Goal: Task Accomplishment & Management: Complete application form

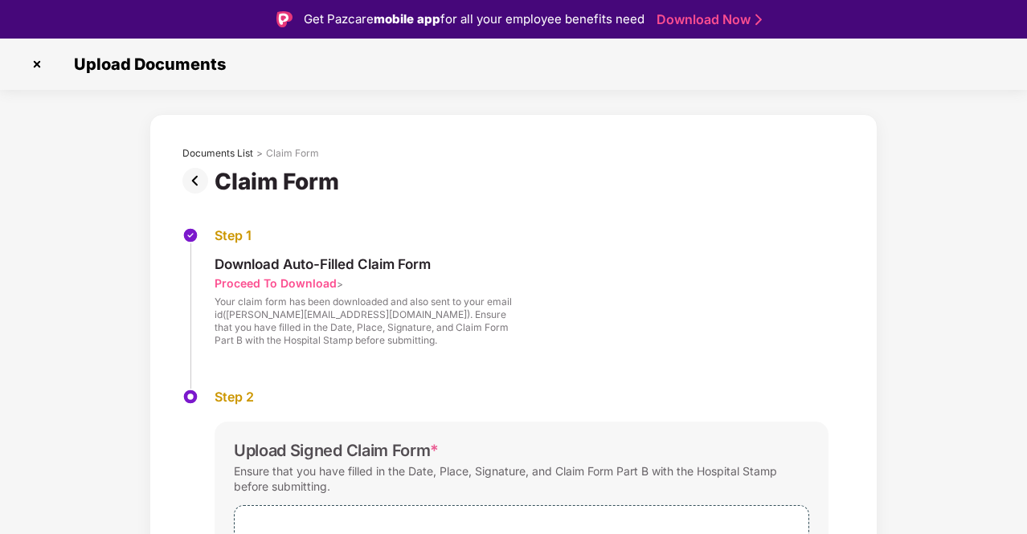
scroll to position [141, 0]
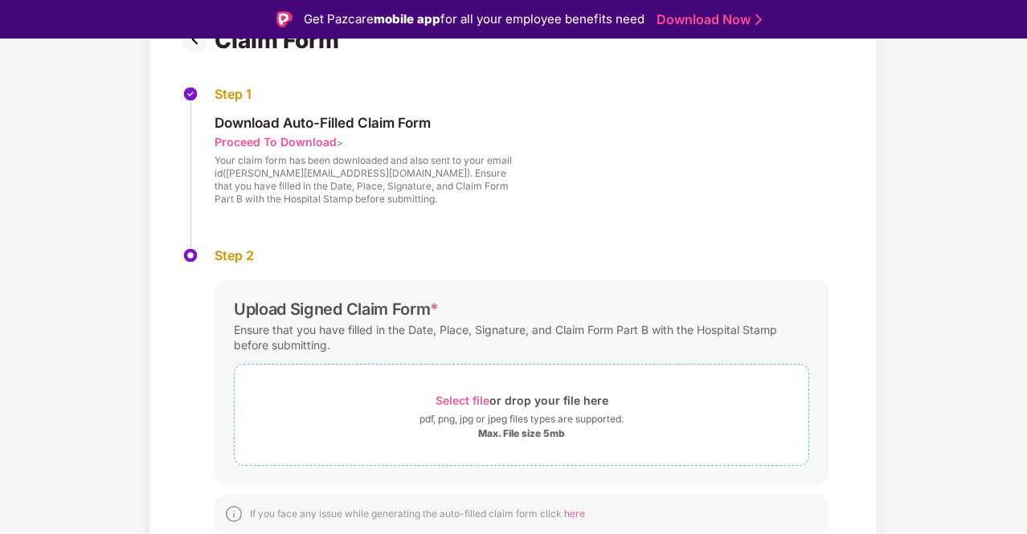
click at [466, 394] on span "Select file" at bounding box center [462, 401] width 54 height 14
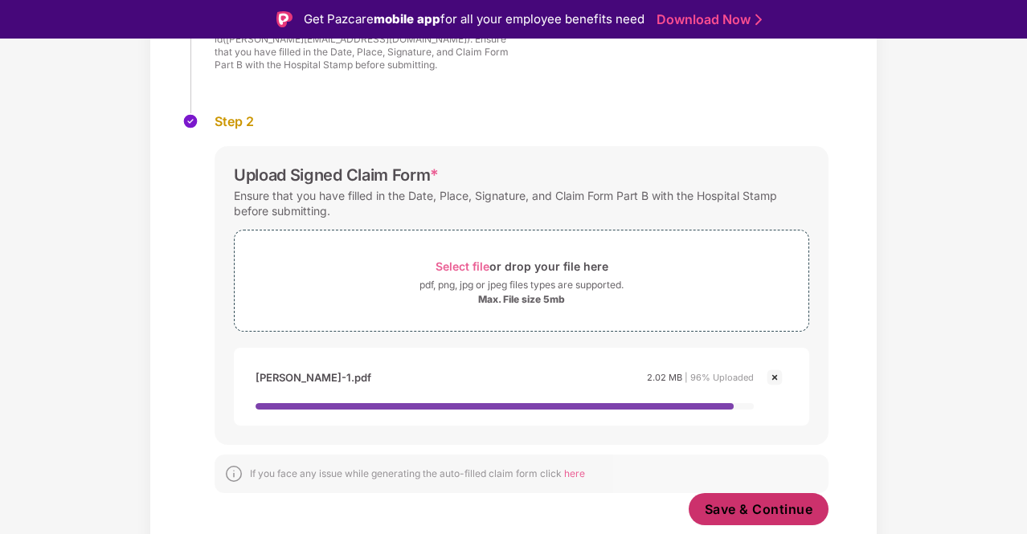
click at [762, 520] on button "Save & Continue" at bounding box center [758, 509] width 141 height 32
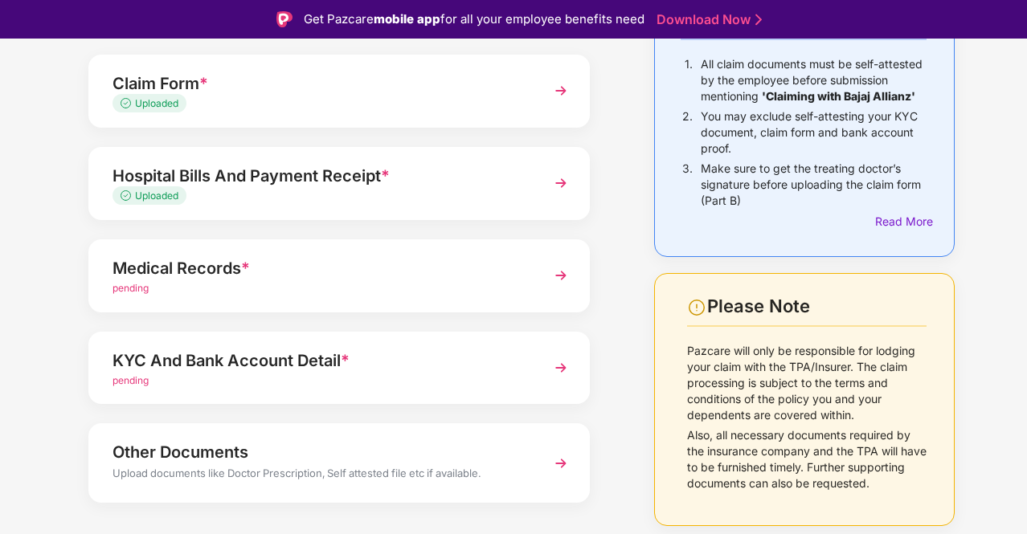
scroll to position [198, 0]
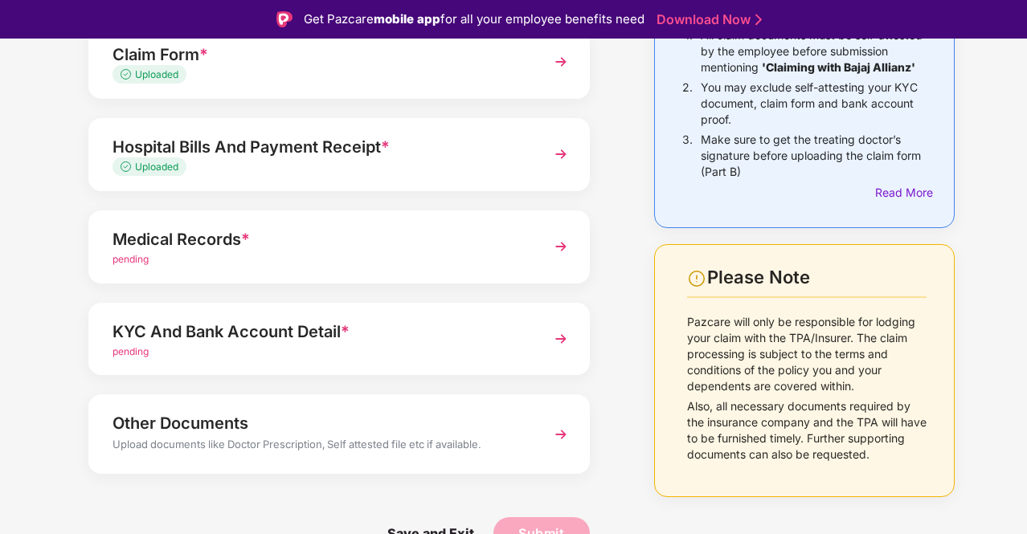
click at [558, 338] on img at bounding box center [560, 338] width 29 height 29
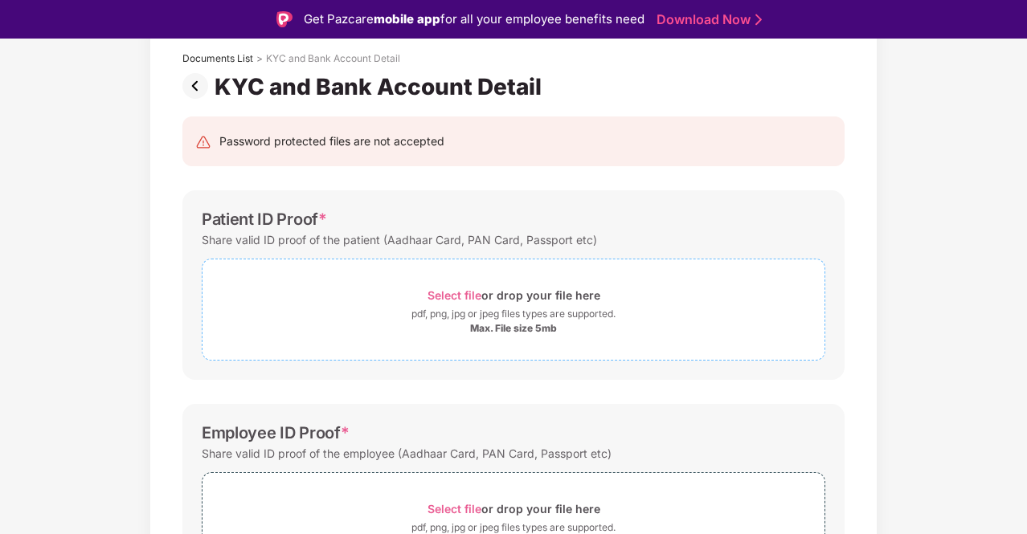
scroll to position [84, 0]
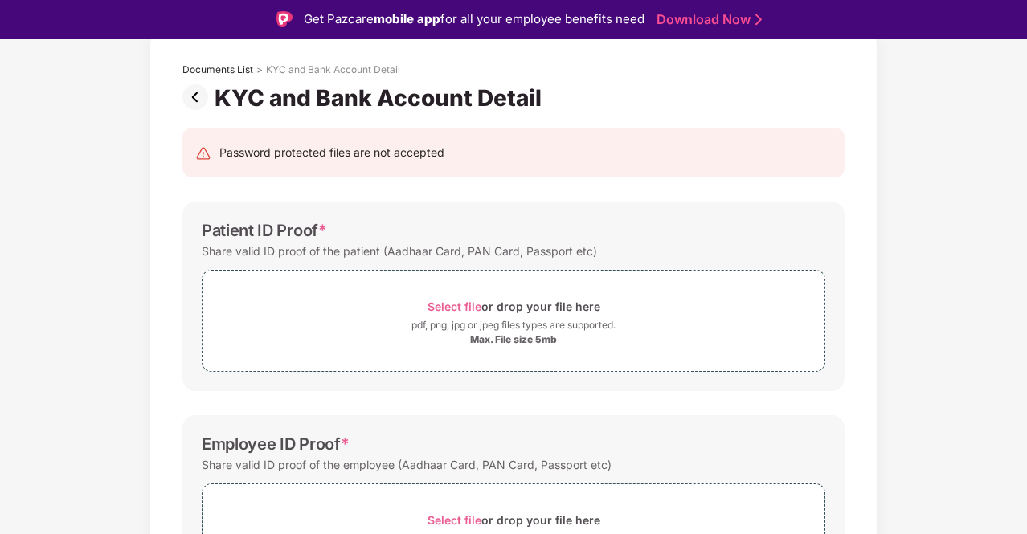
click at [187, 104] on img at bounding box center [198, 97] width 32 height 26
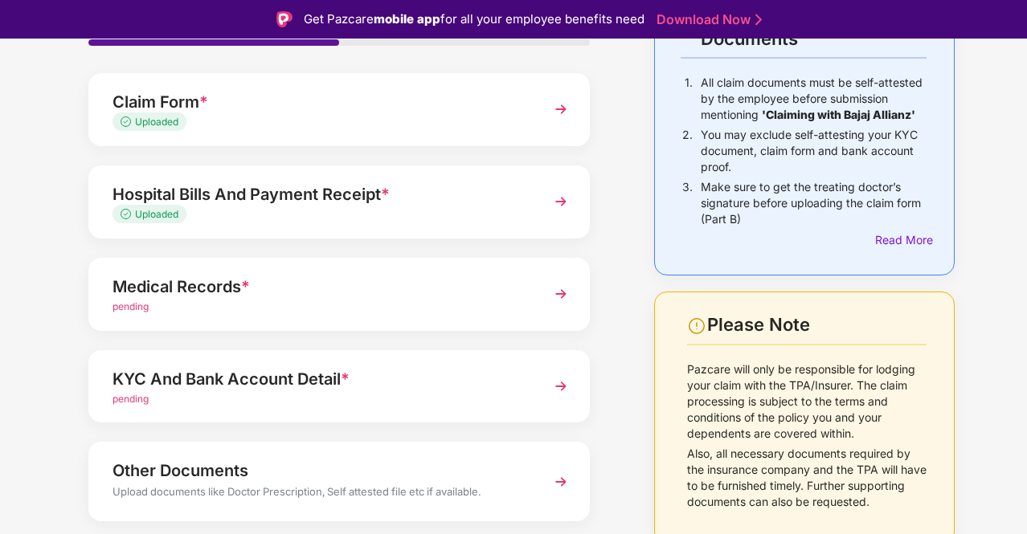
scroll to position [156, 0]
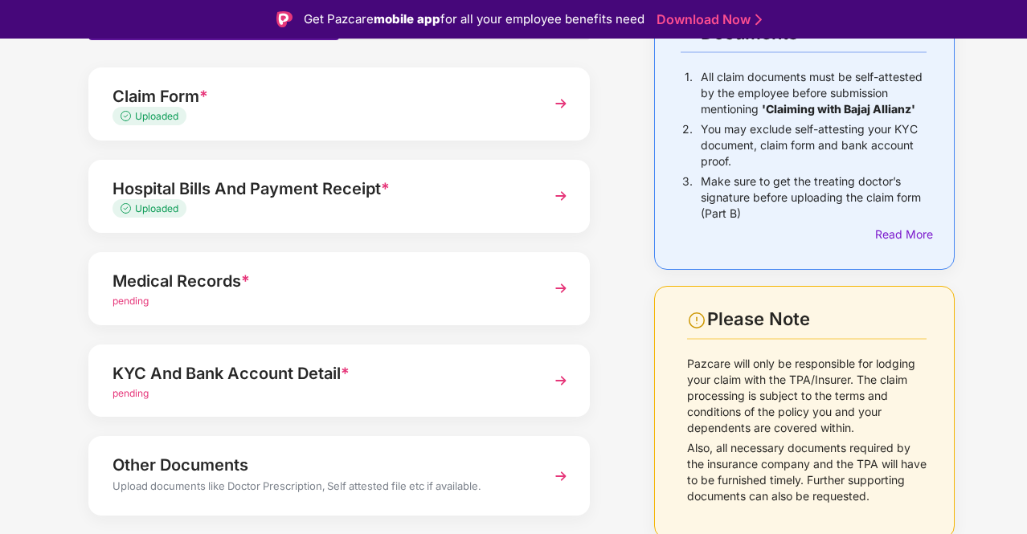
click at [562, 287] on img at bounding box center [560, 288] width 29 height 29
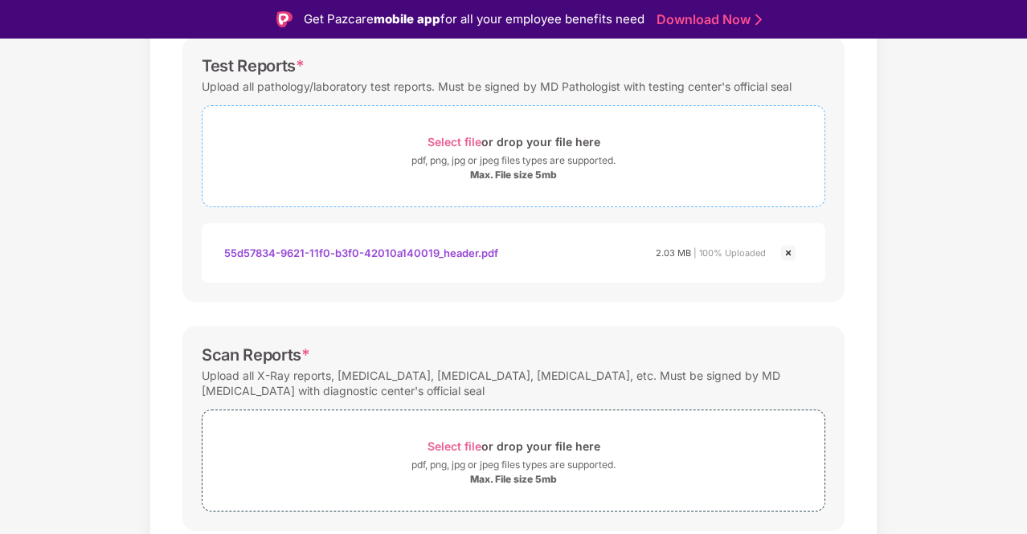
scroll to position [515, 0]
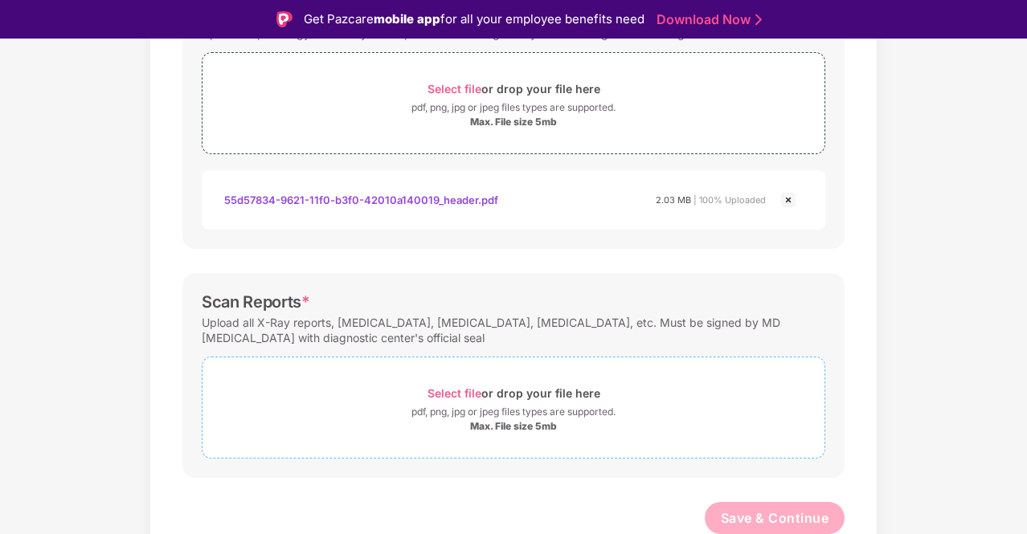
click at [448, 389] on span "Select file" at bounding box center [454, 393] width 54 height 14
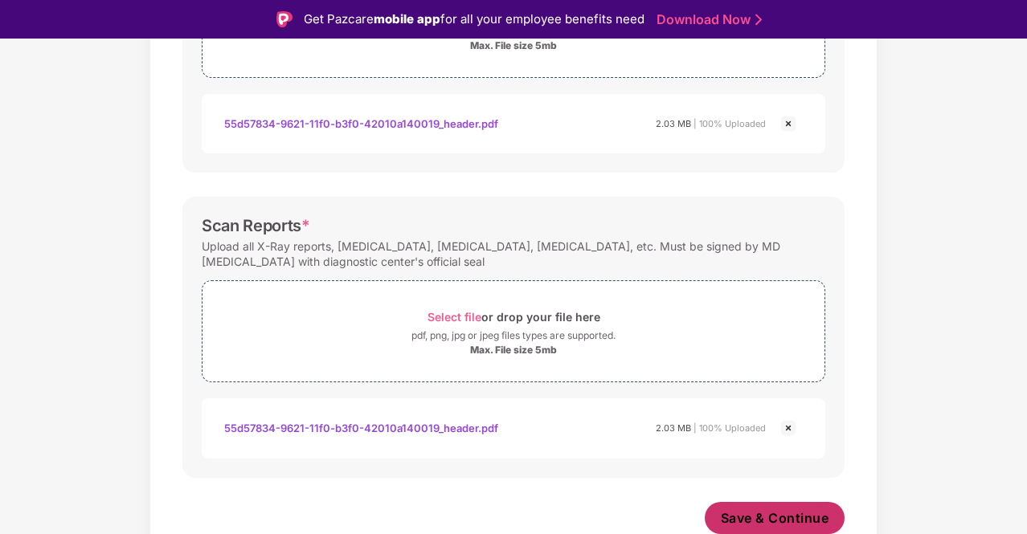
scroll to position [591, 0]
click at [772, 509] on span "Save & Continue" at bounding box center [774, 518] width 108 height 18
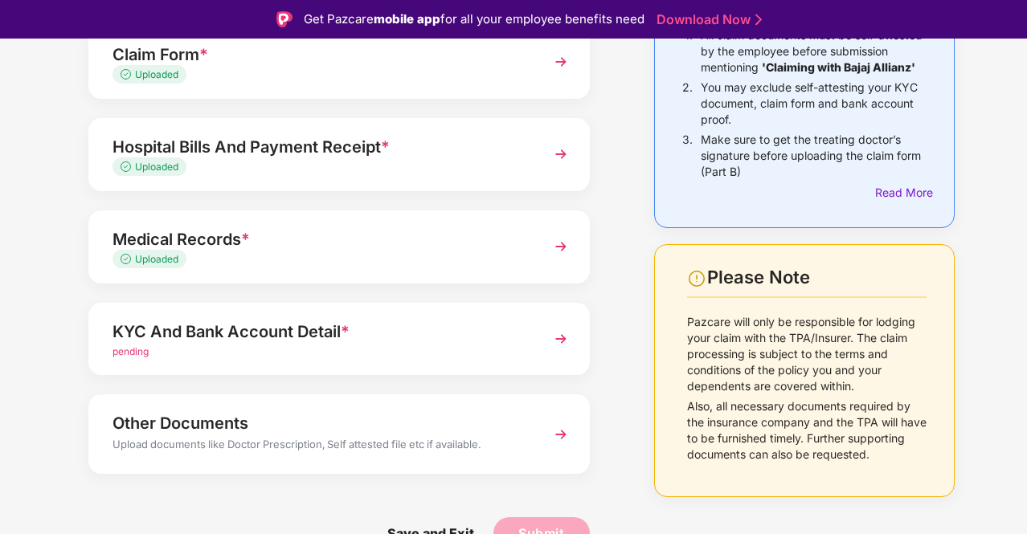
scroll to position [39, 0]
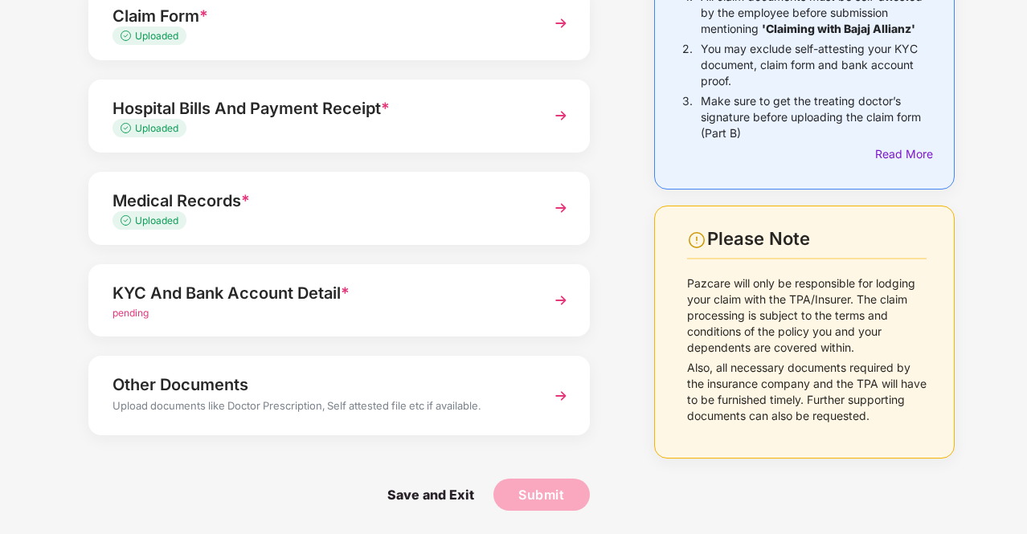
click at [566, 306] on img at bounding box center [560, 300] width 29 height 29
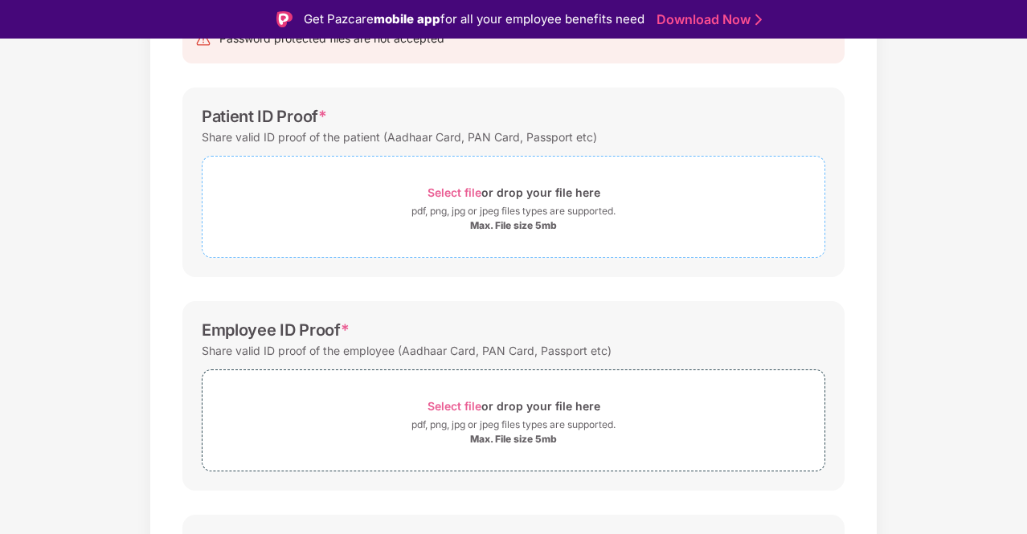
click at [443, 189] on span "Select file" at bounding box center [454, 193] width 54 height 14
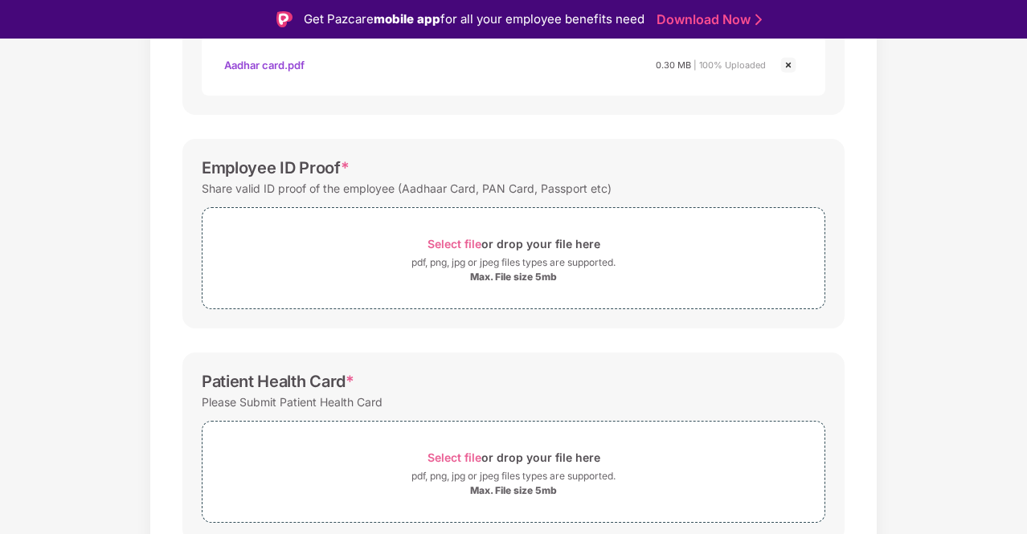
scroll to position [437, 0]
click at [453, 236] on span "Select file" at bounding box center [454, 243] width 54 height 14
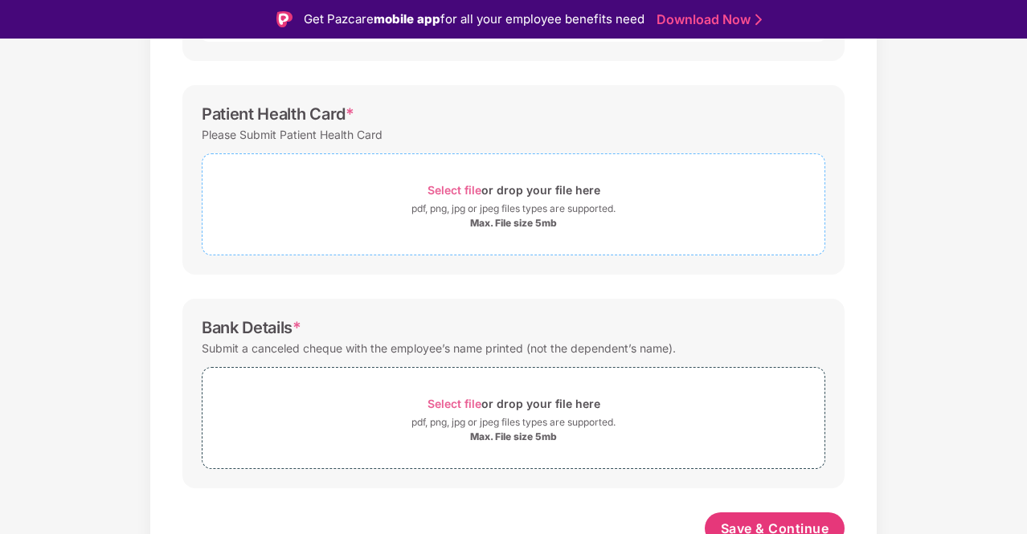
scroll to position [790, 0]
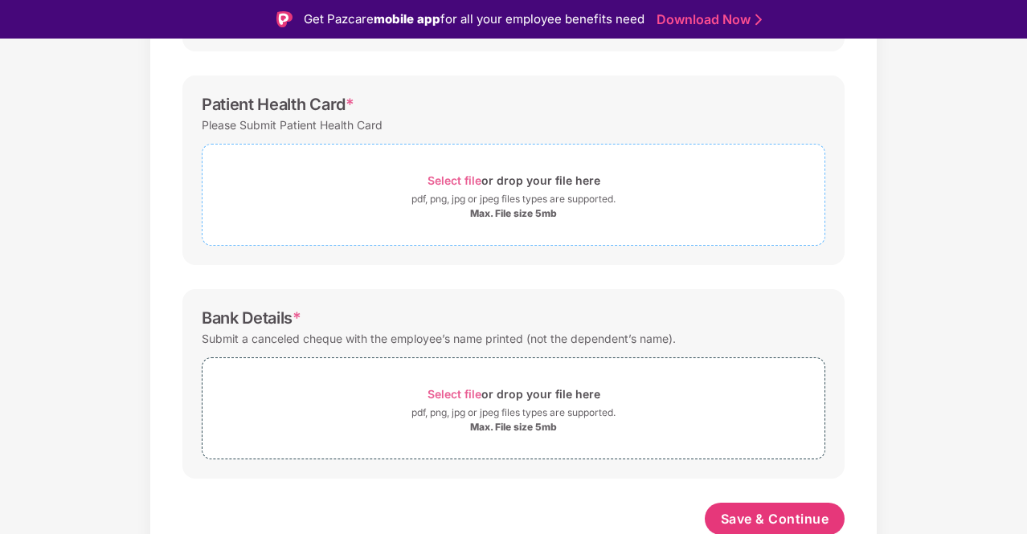
click at [442, 176] on span "Select file" at bounding box center [454, 180] width 54 height 14
click at [461, 181] on span "Select file" at bounding box center [454, 180] width 54 height 14
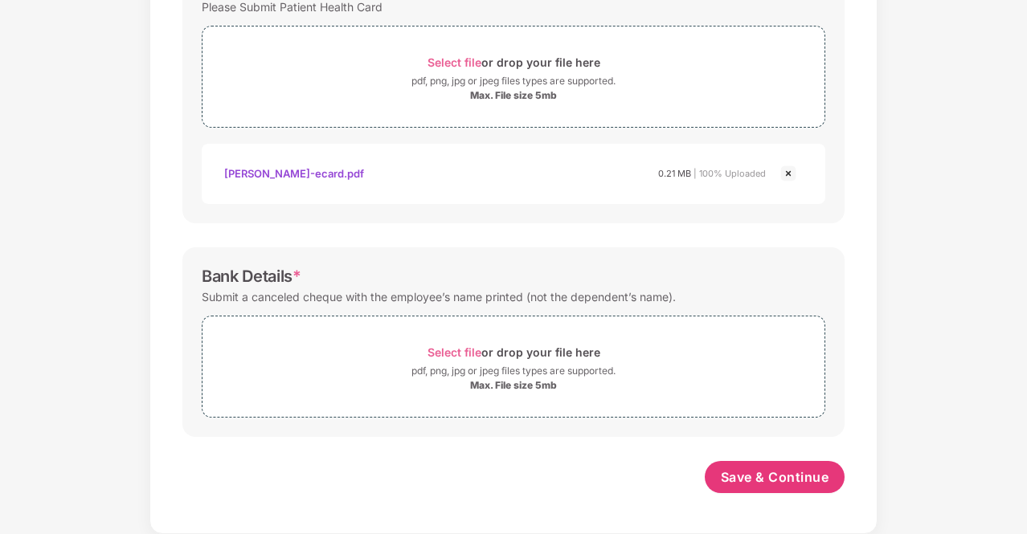
scroll to position [866, 0]
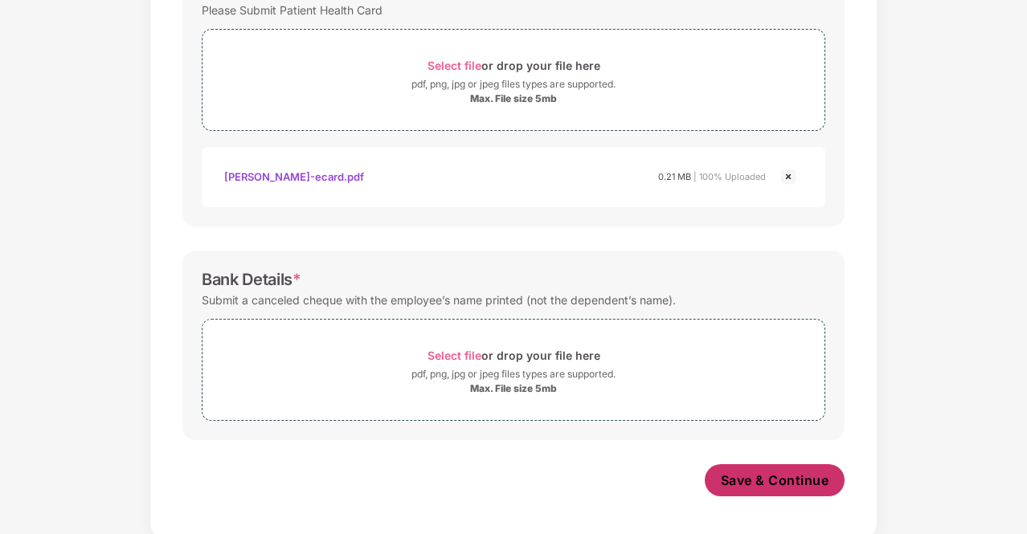
click at [739, 478] on span "Save & Continue" at bounding box center [774, 480] width 108 height 18
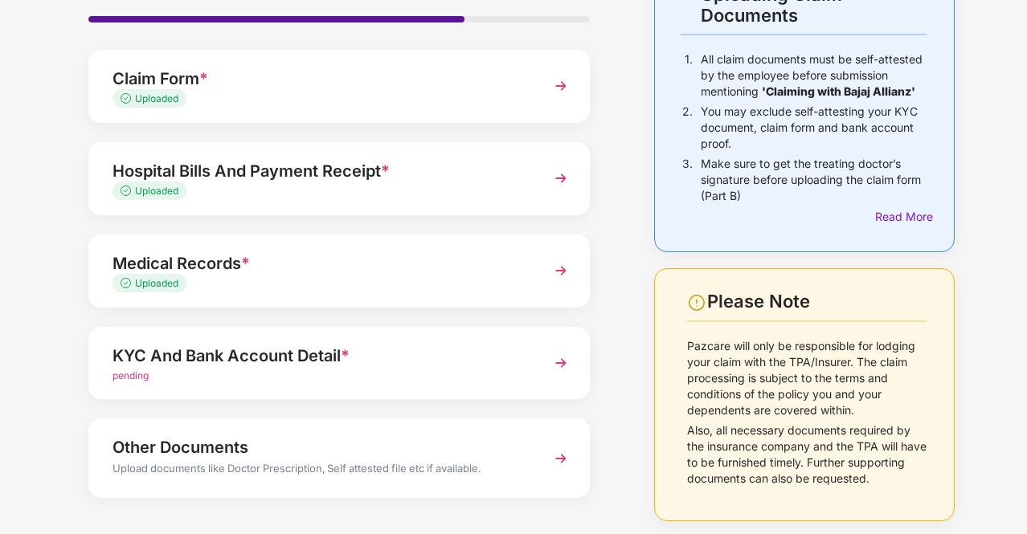
scroll to position [198, 0]
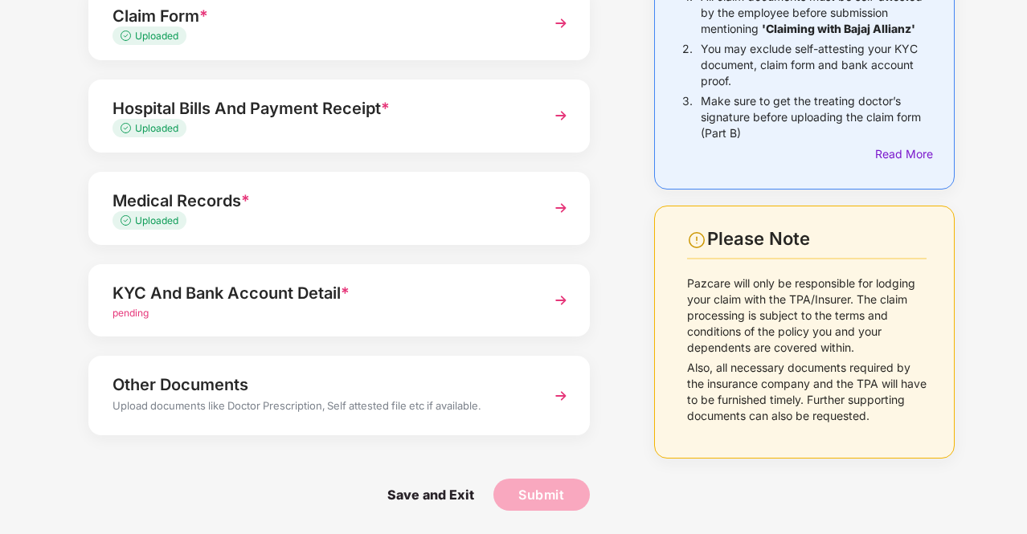
click at [559, 304] on img at bounding box center [560, 300] width 29 height 29
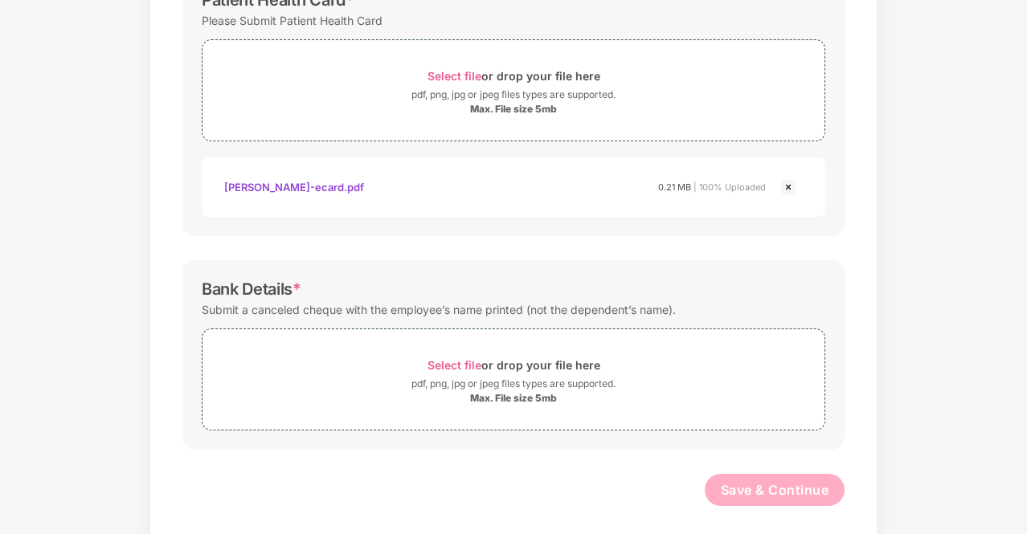
scroll to position [863, 0]
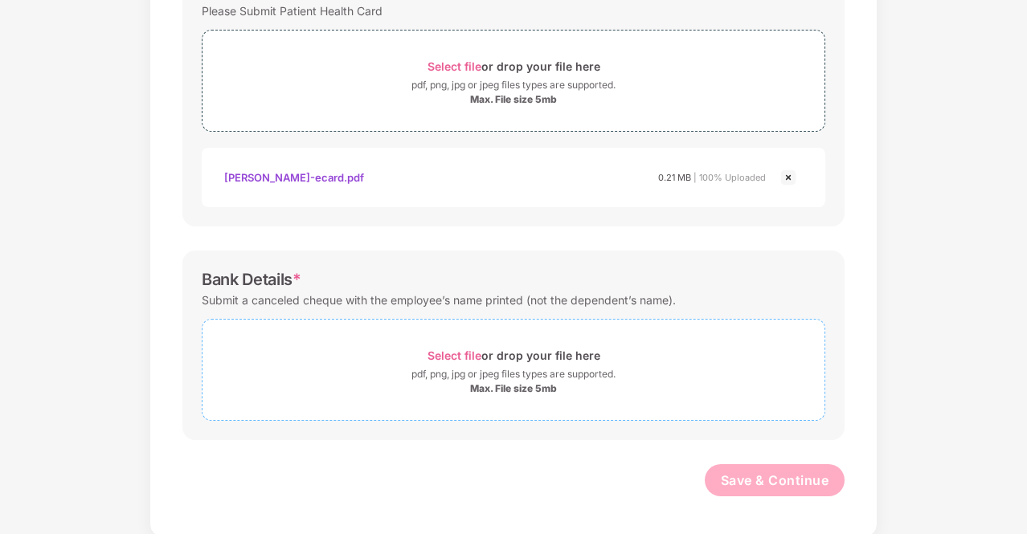
click at [458, 353] on span "Select file" at bounding box center [454, 356] width 54 height 14
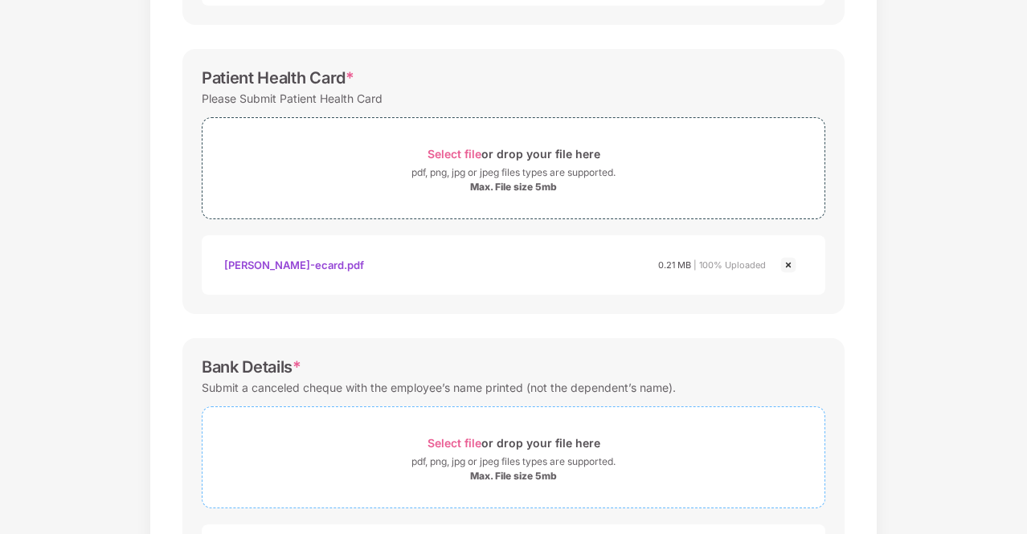
scroll to position [940, 0]
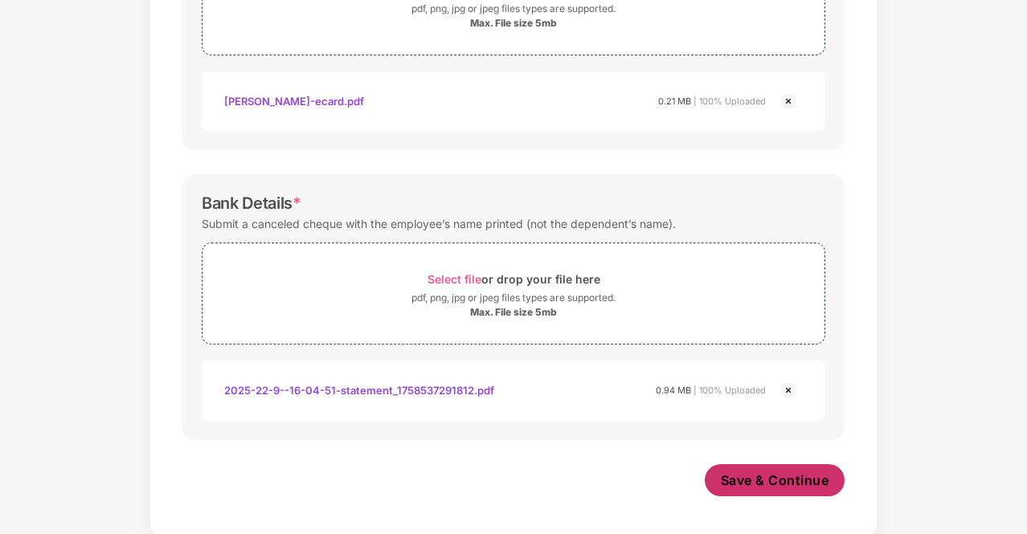
click at [752, 487] on button "Save & Continue" at bounding box center [774, 480] width 141 height 32
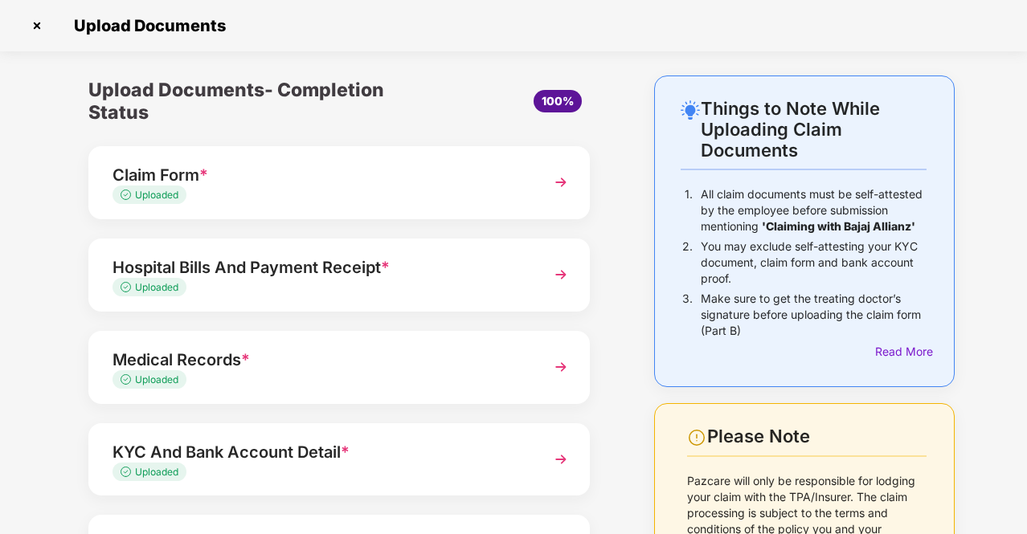
scroll to position [159, 0]
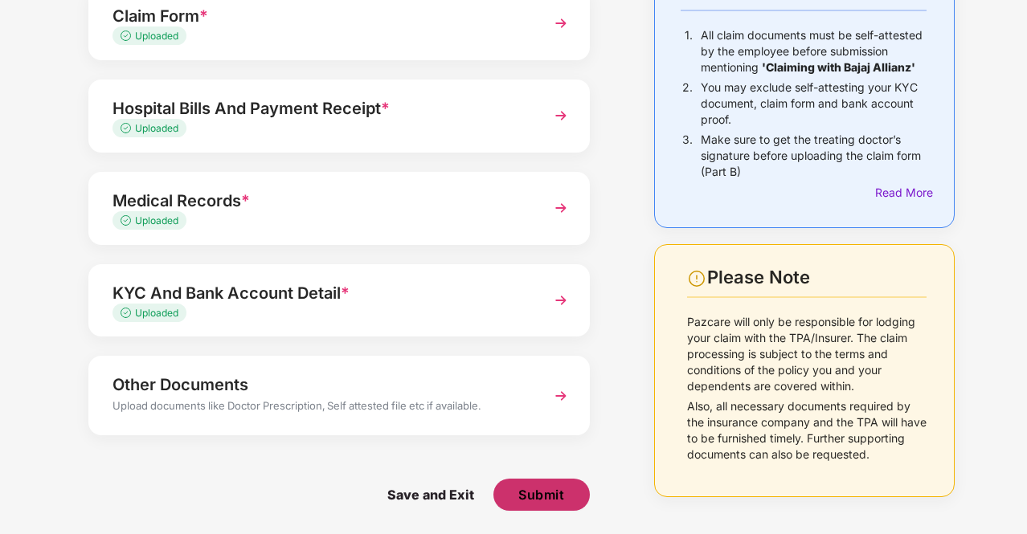
click at [541, 486] on span "Submit" at bounding box center [541, 495] width 46 height 18
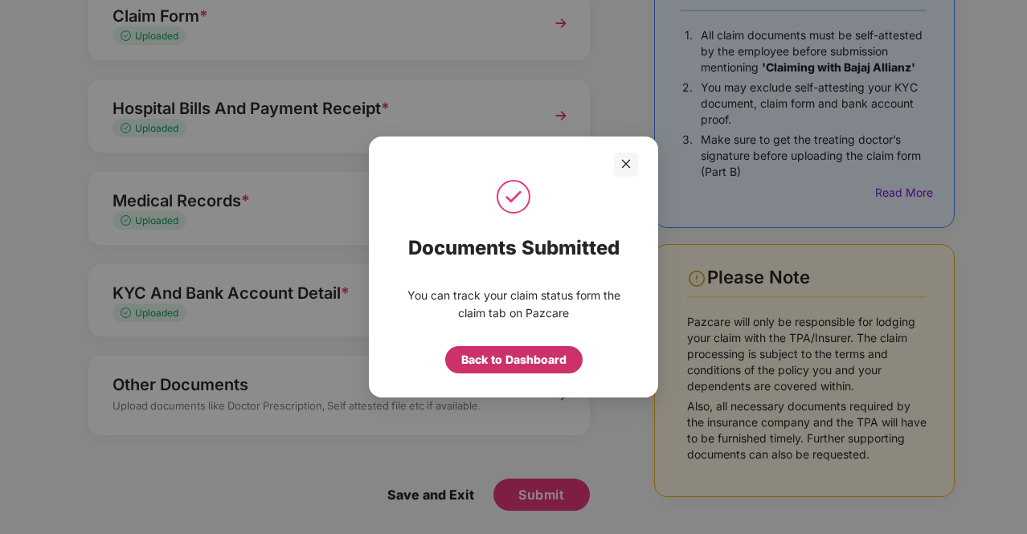
click at [512, 354] on div "Back to Dashboard" at bounding box center [513, 360] width 105 height 18
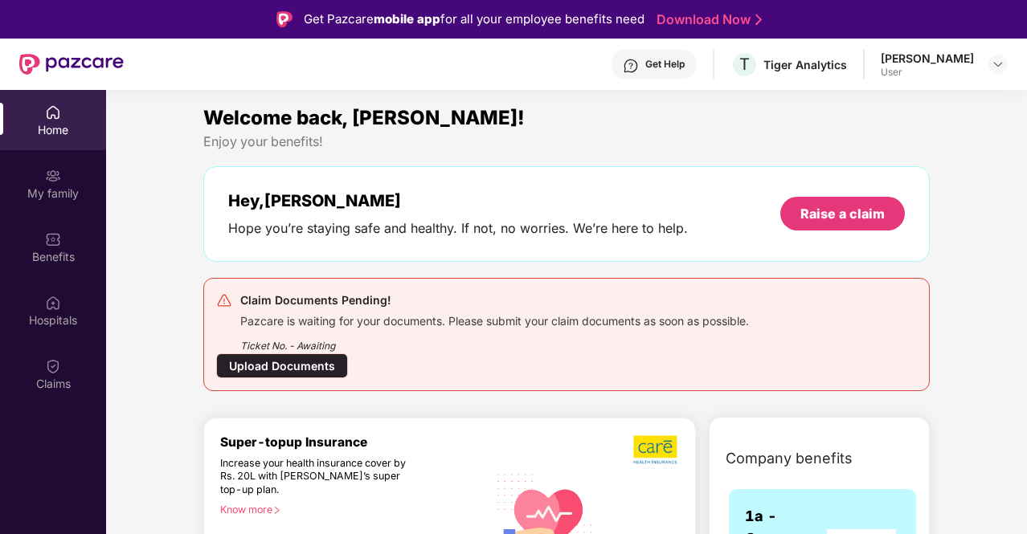
click at [47, 133] on div "Home" at bounding box center [53, 130] width 106 height 16
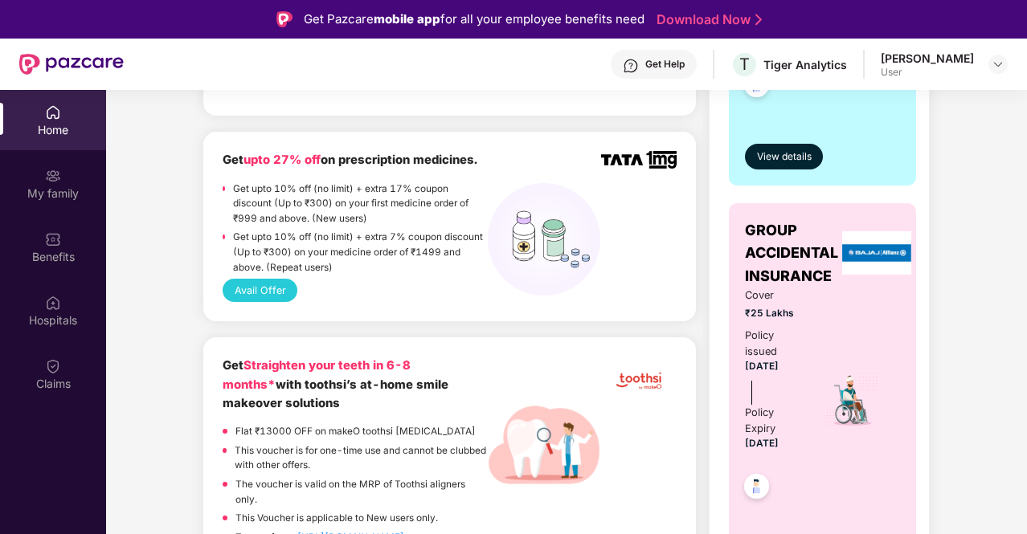
scroll to position [685, 0]
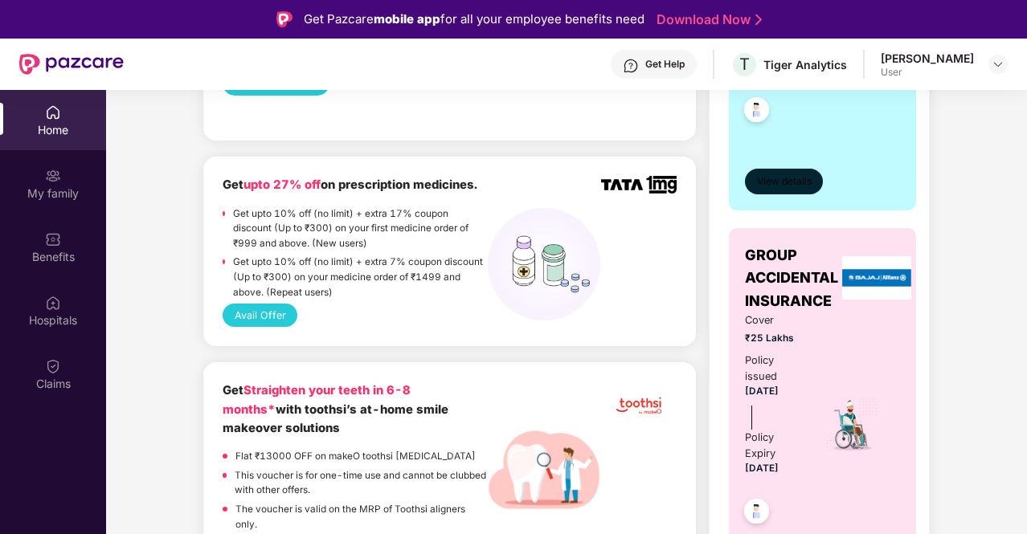
click at [786, 184] on span "View details" at bounding box center [784, 181] width 55 height 15
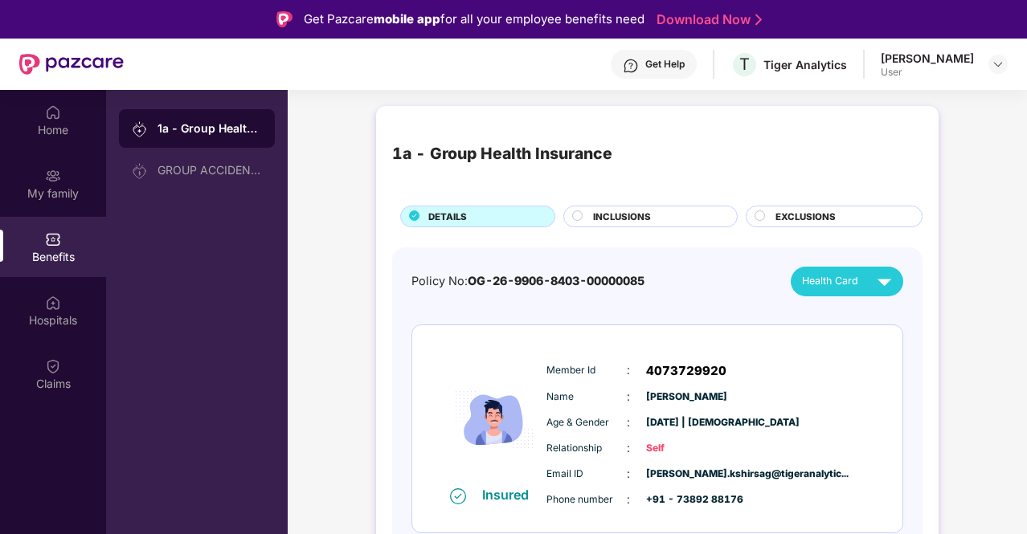
scroll to position [7, 0]
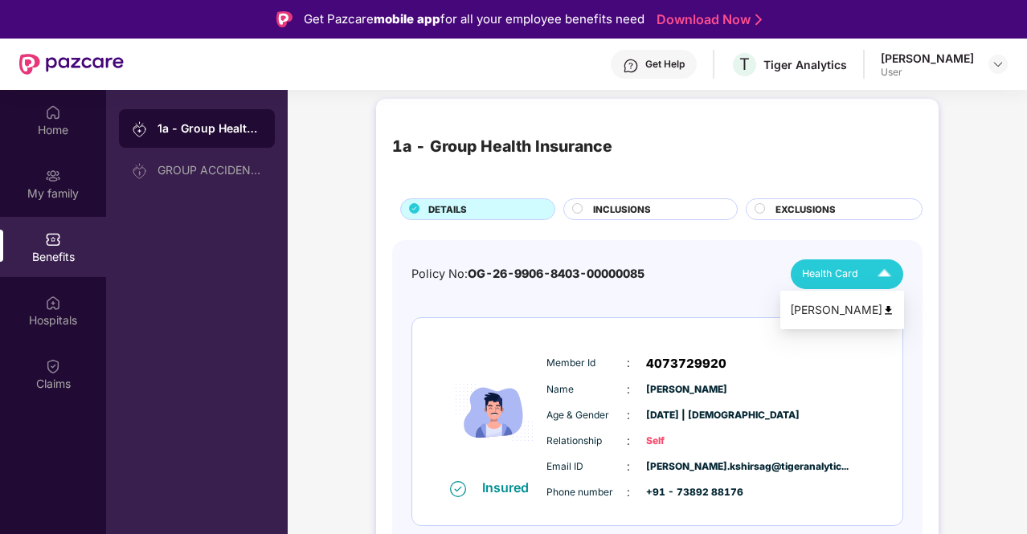
click at [887, 271] on img at bounding box center [884, 274] width 28 height 28
click at [871, 314] on div "Prajesh Kshirsagar" at bounding box center [842, 310] width 104 height 18
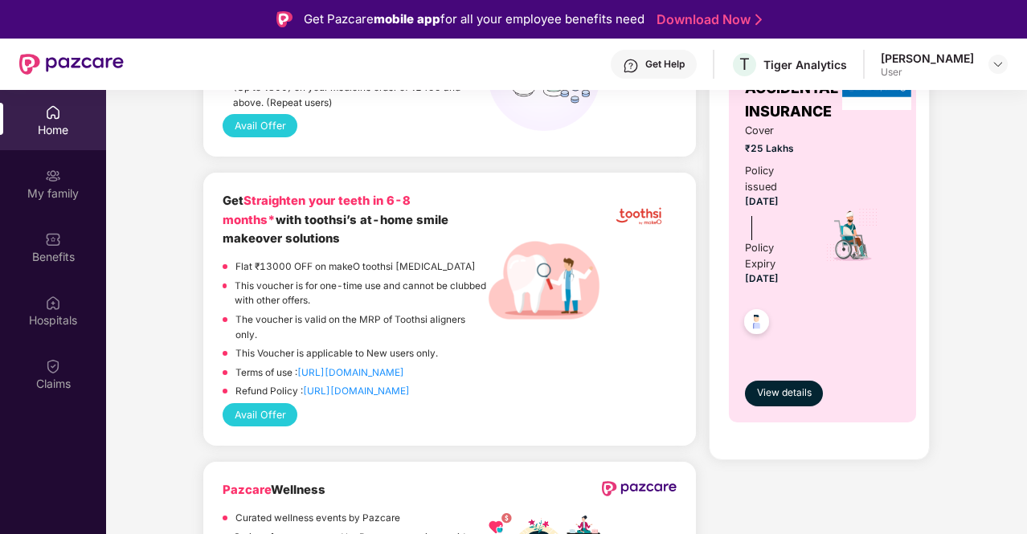
scroll to position [827, 0]
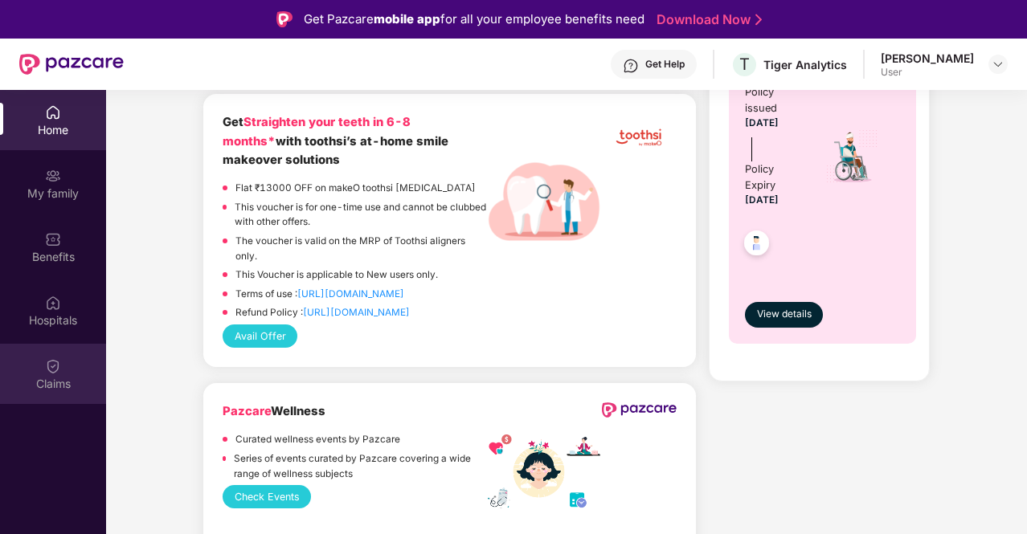
click at [78, 363] on div "Claims" at bounding box center [53, 374] width 106 height 60
